Goal: Information Seeking & Learning: Check status

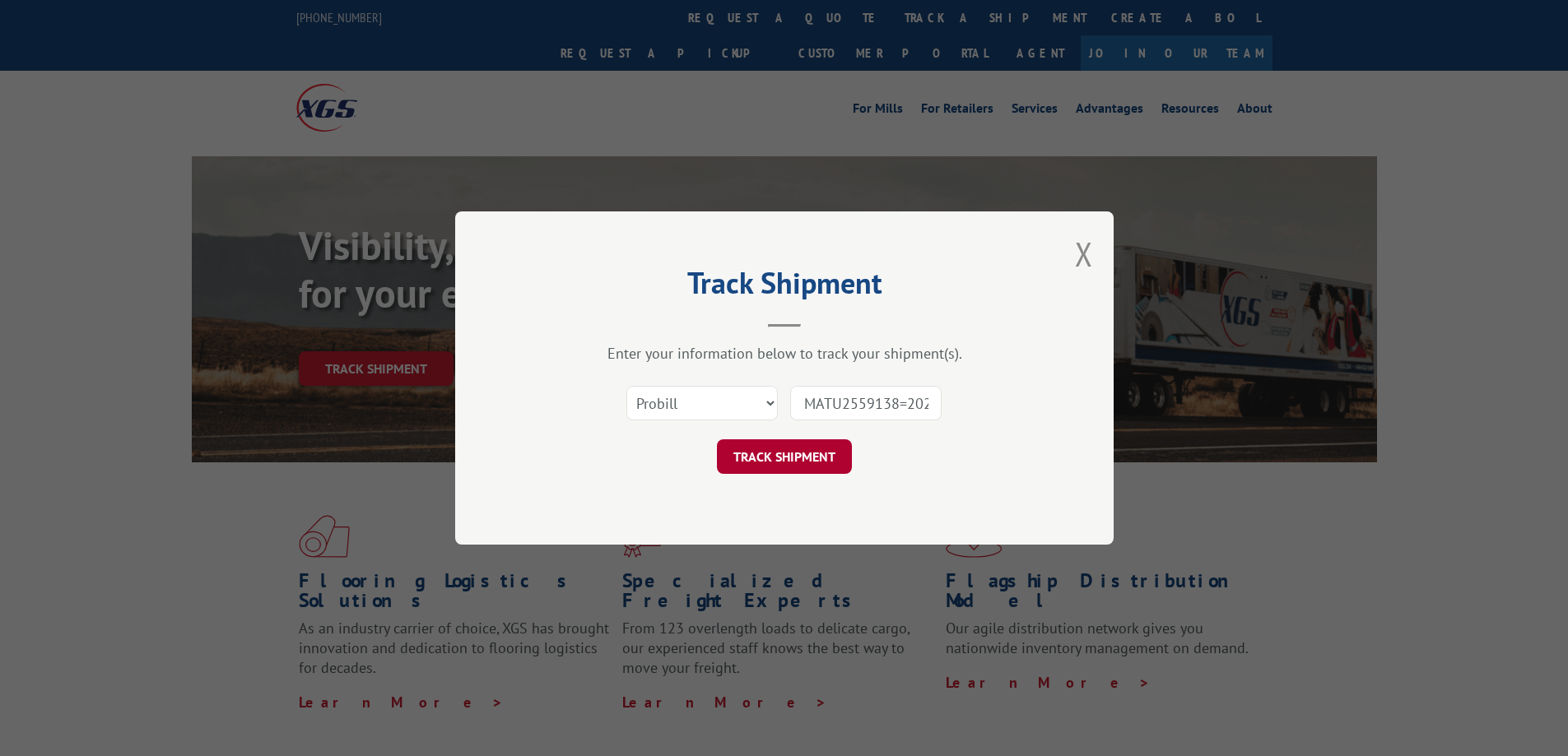
scroll to position [0, 59]
type input "MATU2559138=2025KYT067"
click at [770, 465] on button "TRACK SHIPMENT" at bounding box center [784, 456] width 135 height 34
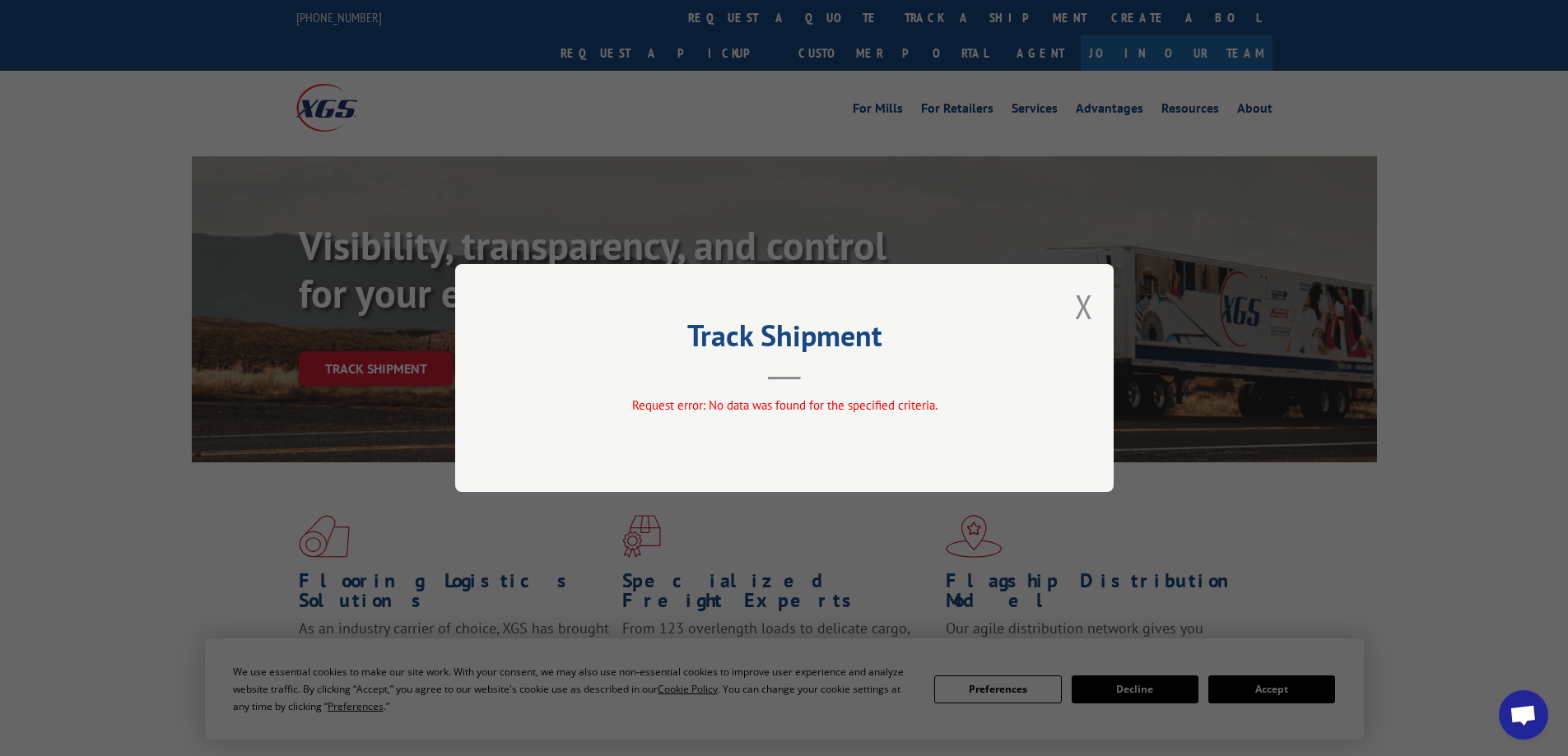
drag, startPoint x: 1089, startPoint y: 309, endPoint x: 886, endPoint y: 394, distance: 220.1
click at [1089, 309] on button "Close modal" at bounding box center [1083, 307] width 18 height 44
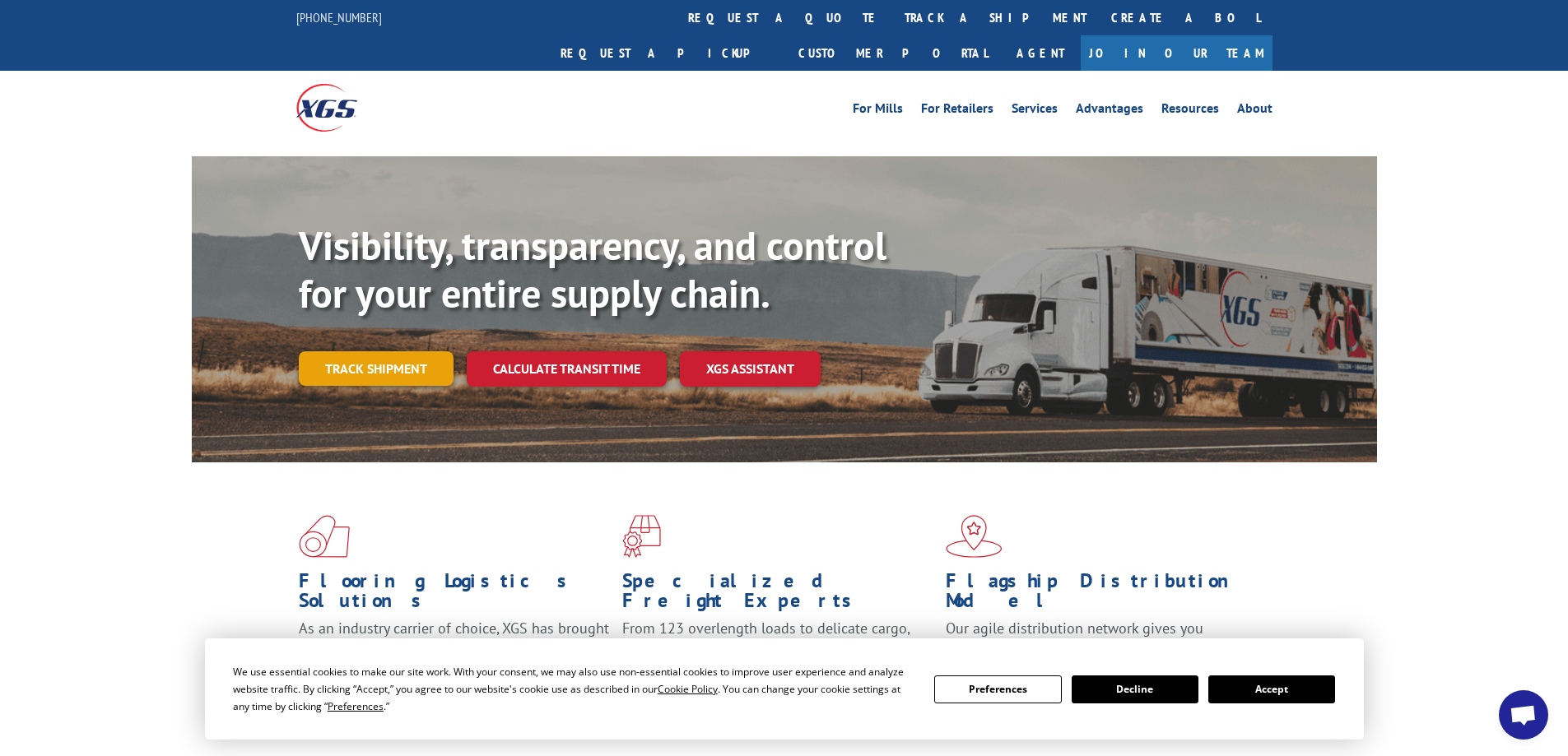
click at [383, 351] on link "Track shipment" at bounding box center [376, 368] width 155 height 34
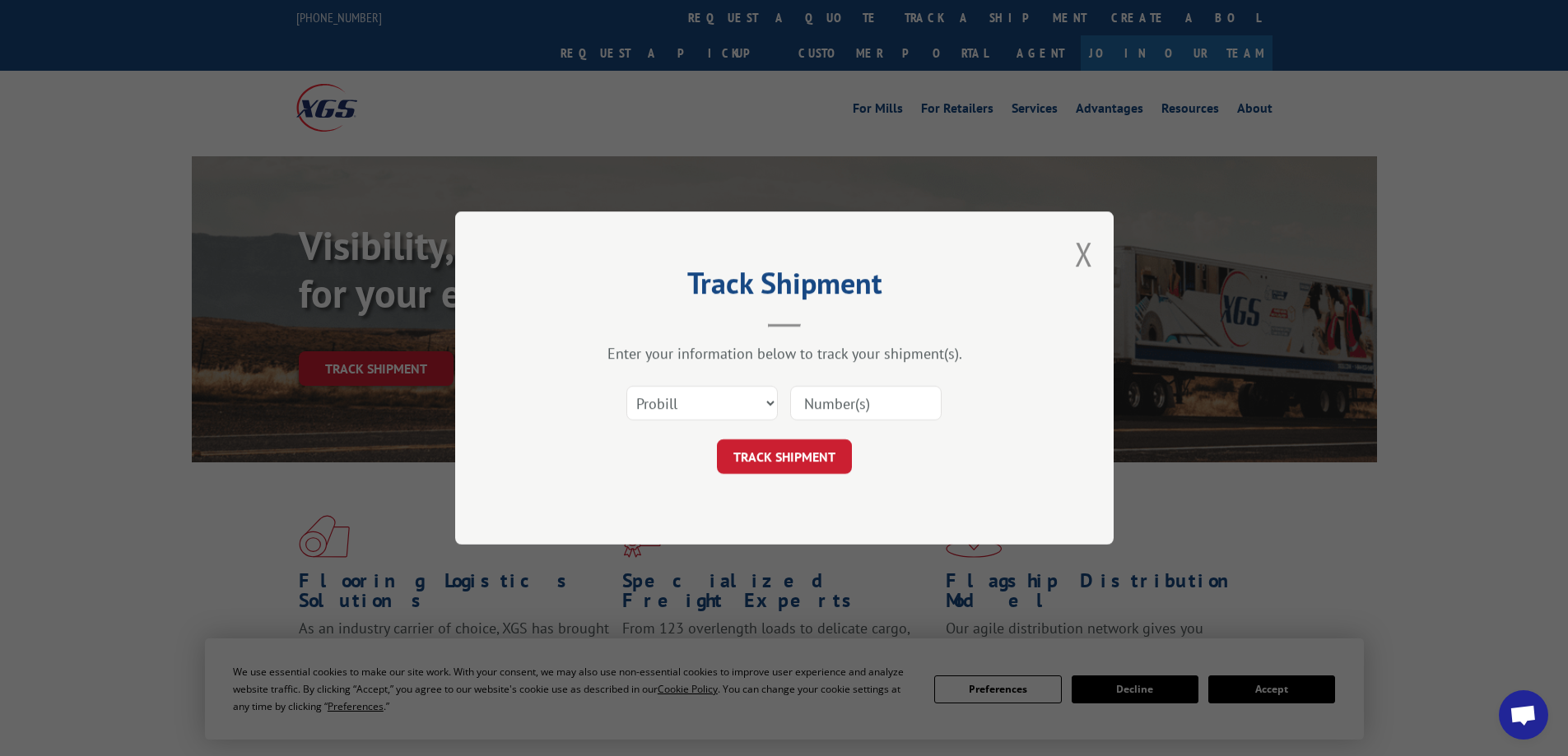
click at [862, 413] on input at bounding box center [865, 402] width 152 height 34
paste input "17501732"
type input "17501732"
click at [794, 457] on button "TRACK SHIPMENT" at bounding box center [784, 456] width 135 height 34
